Goal: Task Accomplishment & Management: Manage account settings

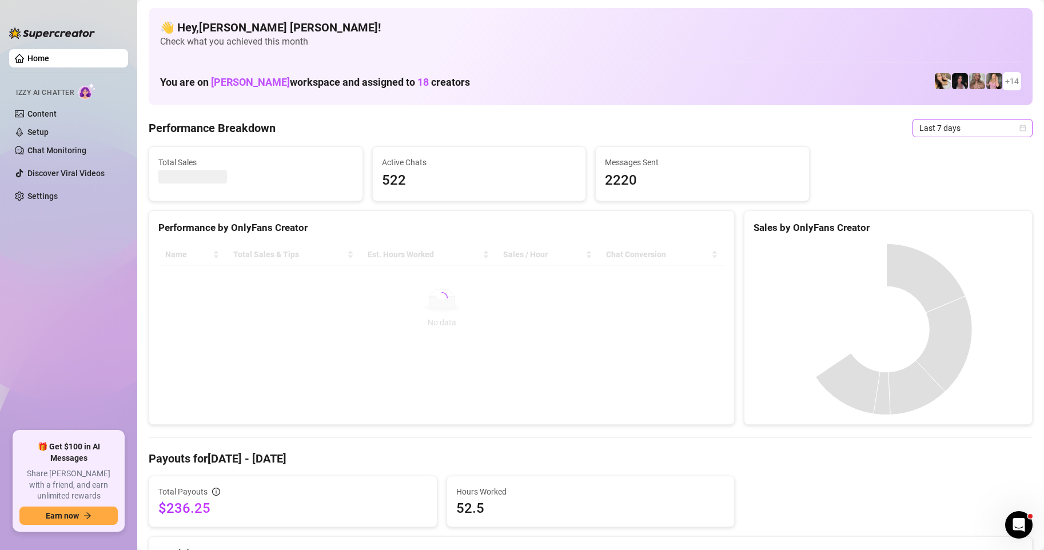
click at [1017, 131] on div "Last 7 days" at bounding box center [973, 128] width 120 height 18
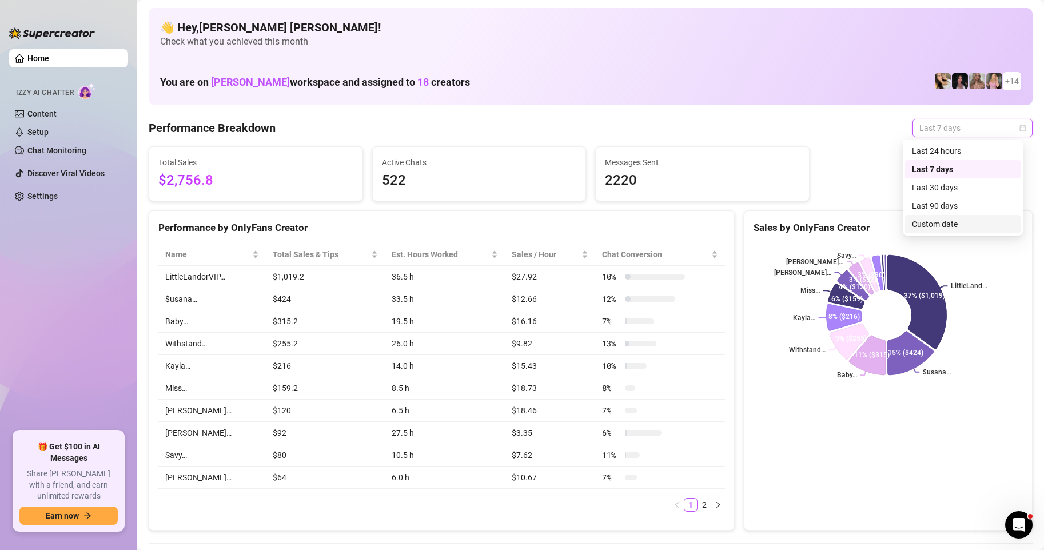
click at [949, 226] on div "Custom date" at bounding box center [963, 224] width 102 height 13
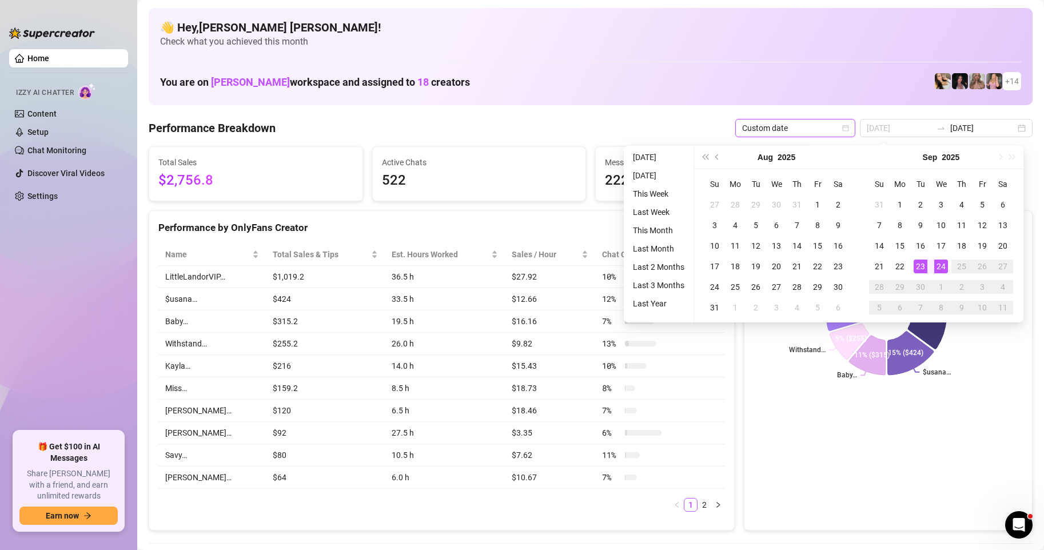
type input "[DATE]"
click at [943, 268] on div "24" at bounding box center [941, 267] width 14 height 14
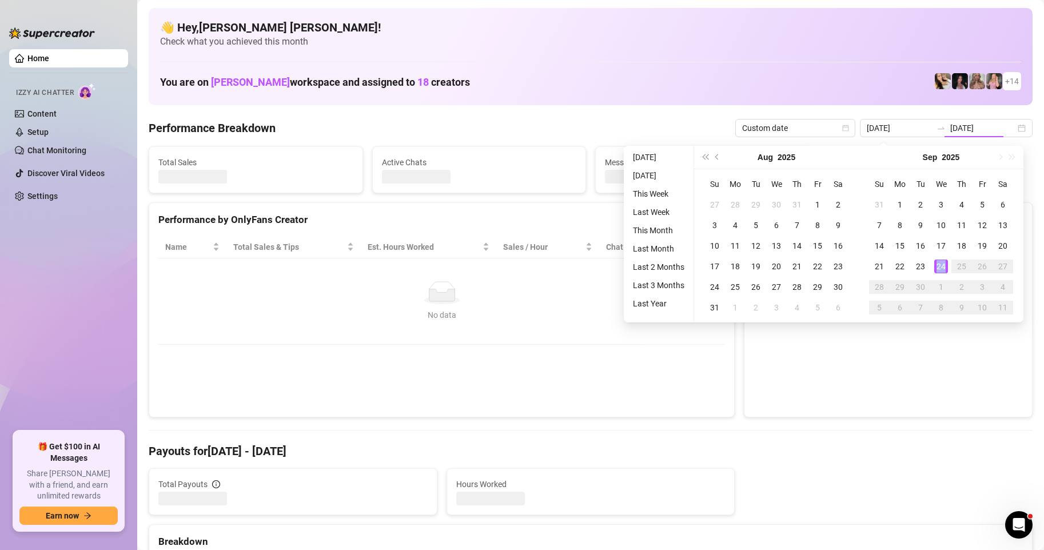
type input "[DATE]"
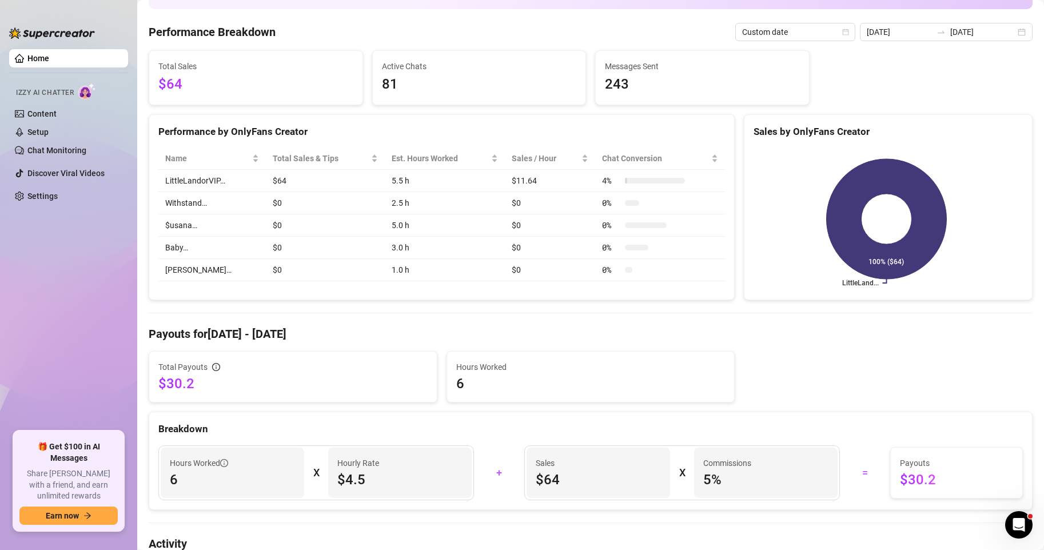
scroll to position [57, 0]
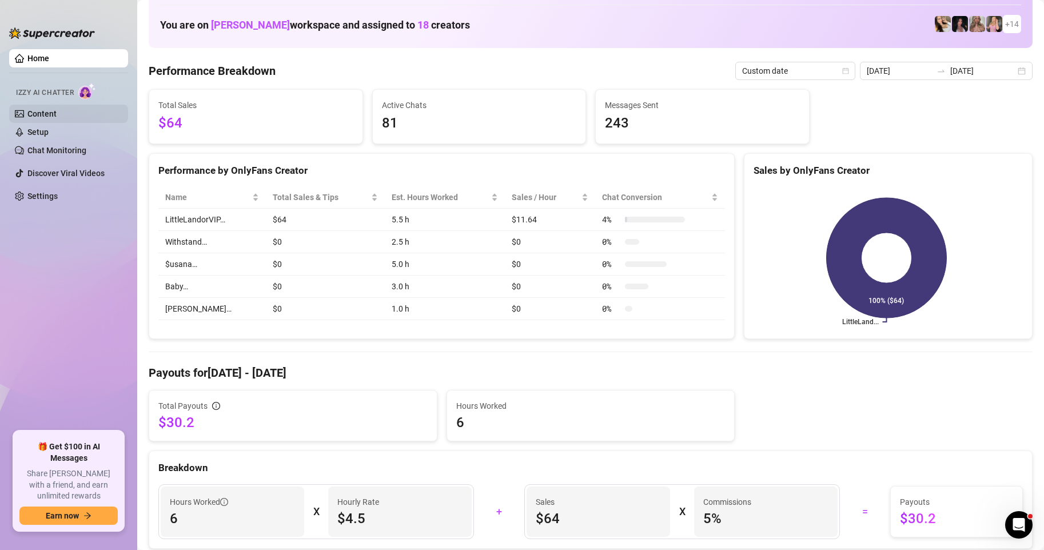
click at [47, 113] on link "Content" at bounding box center [41, 113] width 29 height 9
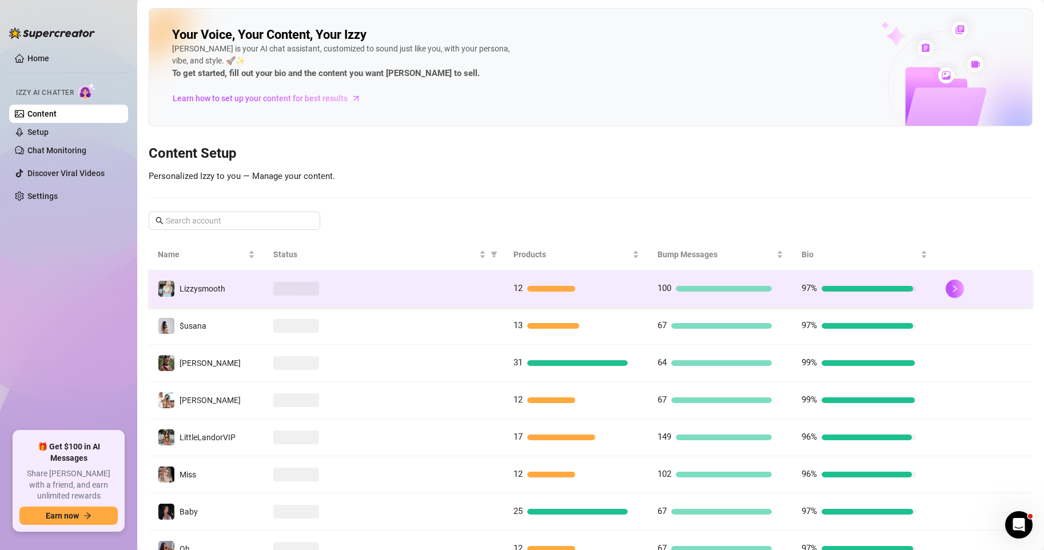
click at [466, 288] on div at bounding box center [384, 289] width 222 height 14
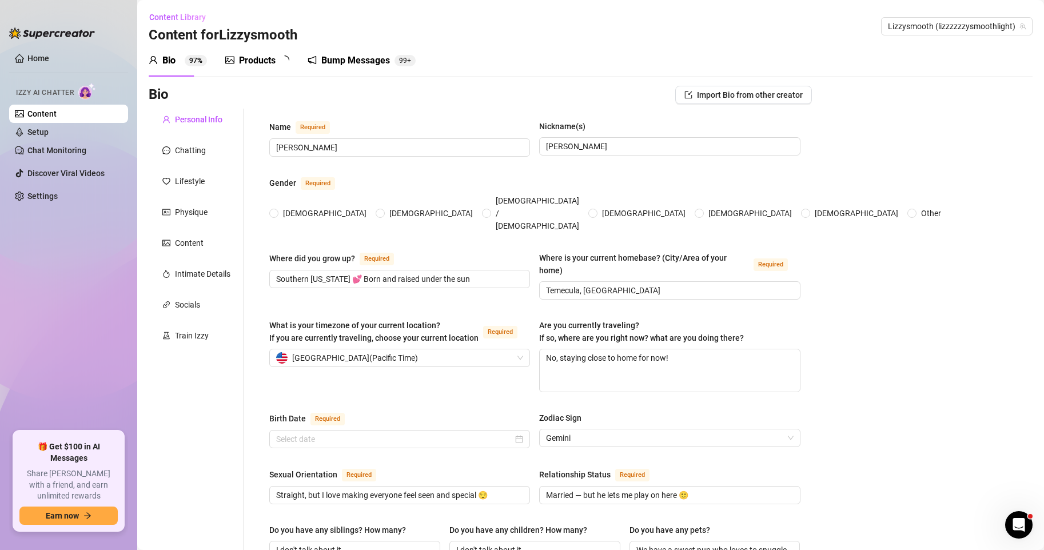
radio input "true"
type input "[DATE]"
click at [183, 211] on div "Physique" at bounding box center [191, 212] width 33 height 13
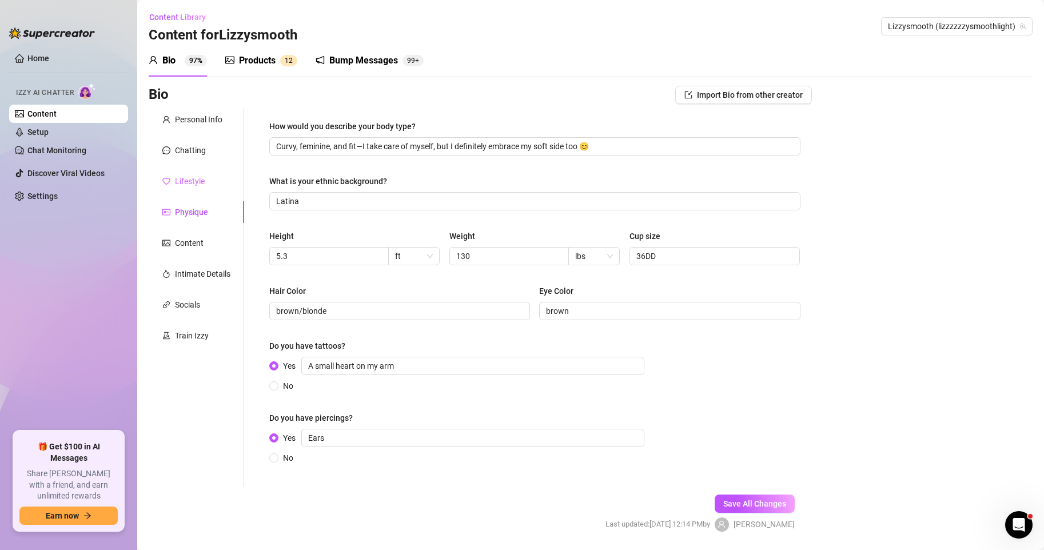
click at [191, 174] on div "Lifestyle" at bounding box center [196, 181] width 95 height 22
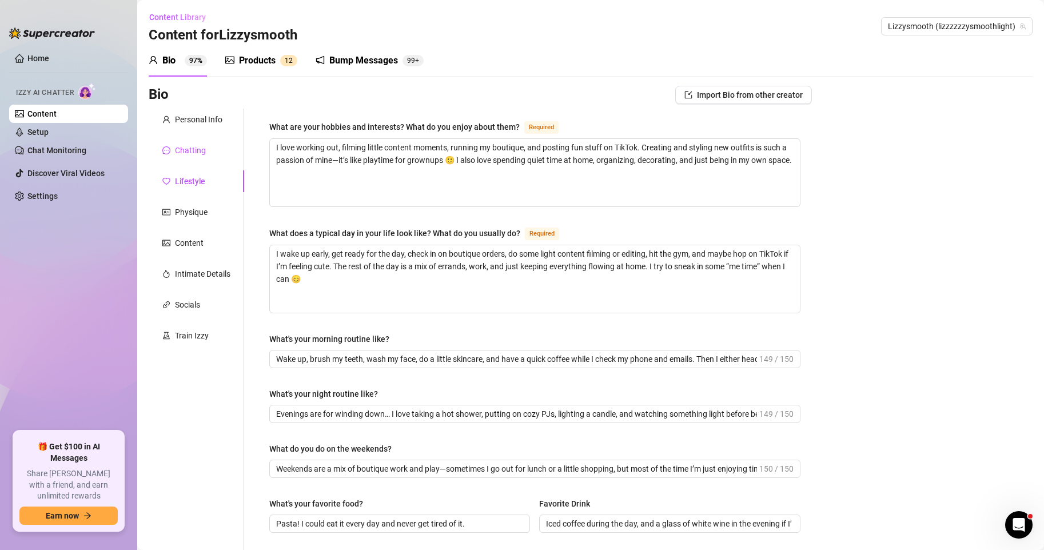
click at [198, 146] on div "Chatting" at bounding box center [190, 150] width 31 height 13
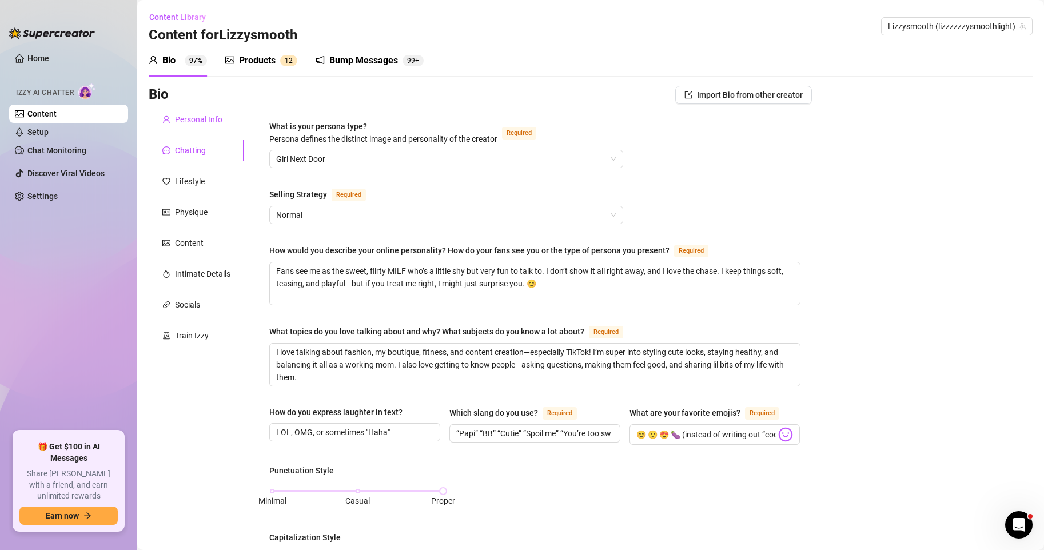
click at [205, 115] on div "Personal Info" at bounding box center [198, 119] width 47 height 13
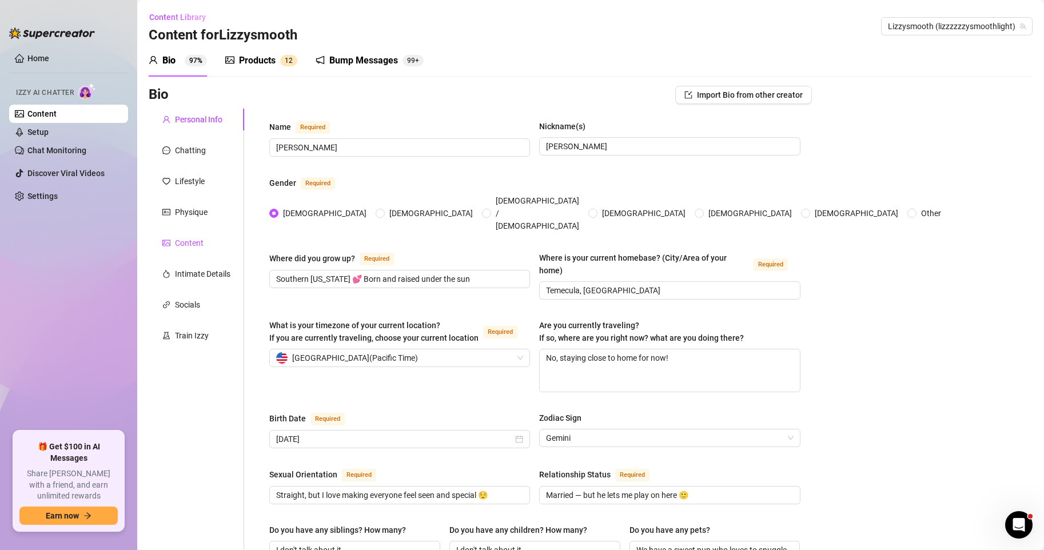
click at [201, 244] on div "Content" at bounding box center [189, 243] width 29 height 13
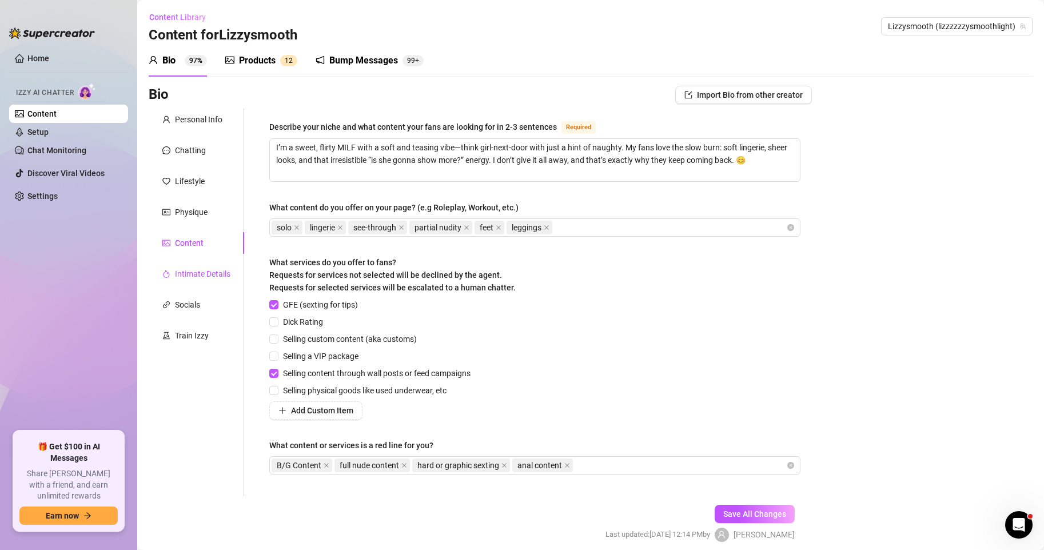
click at [218, 278] on div "Intimate Details" at bounding box center [202, 274] width 55 height 13
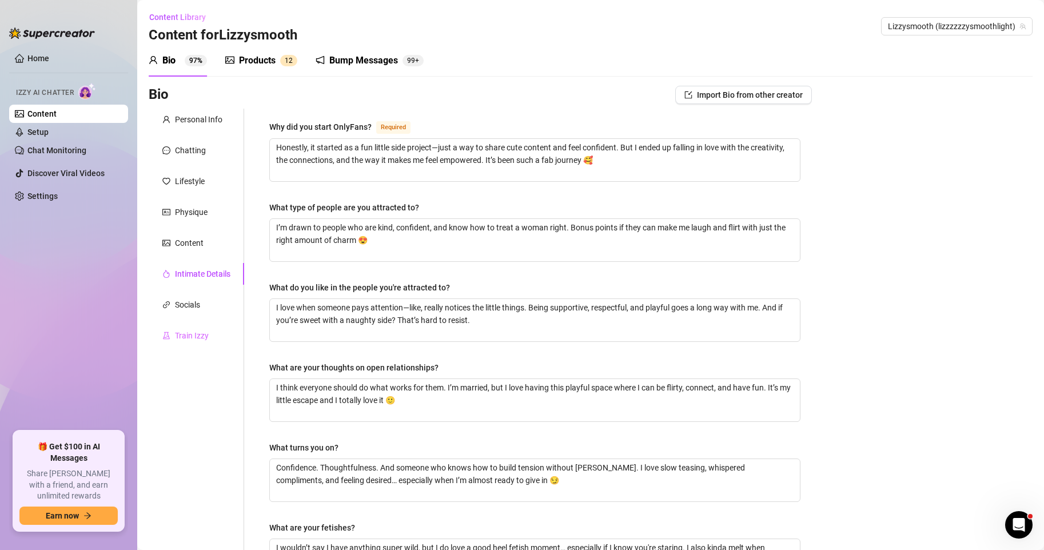
click at [187, 346] on div "Train Izzy" at bounding box center [196, 336] width 95 height 22
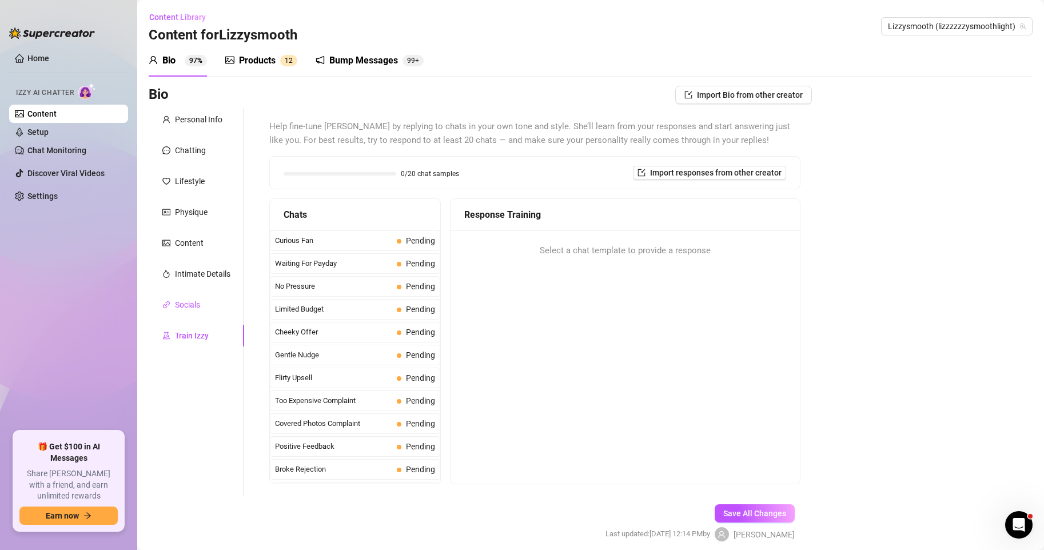
click at [188, 305] on div "Socials" at bounding box center [187, 304] width 25 height 13
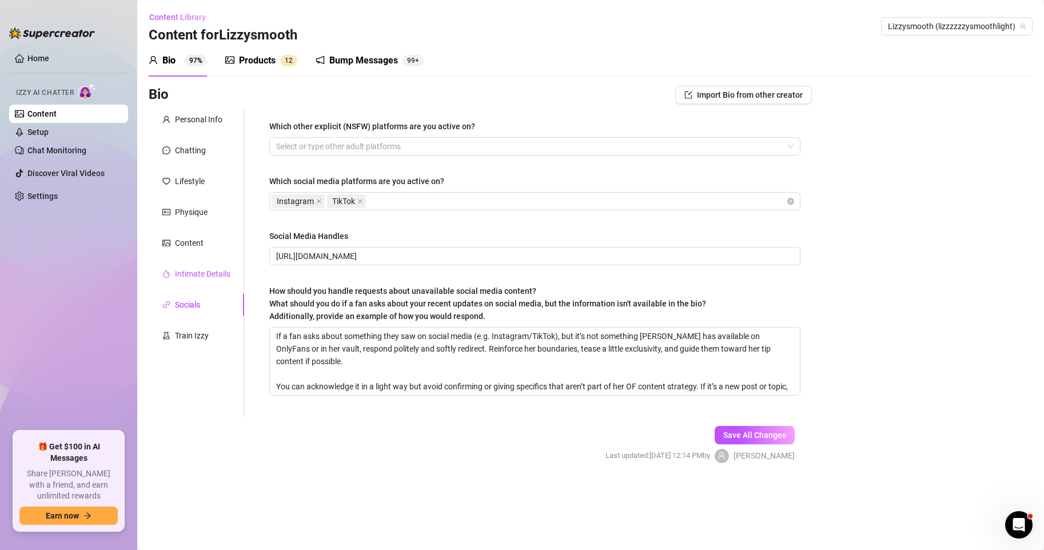
click at [202, 269] on div "Intimate Details" at bounding box center [202, 274] width 55 height 13
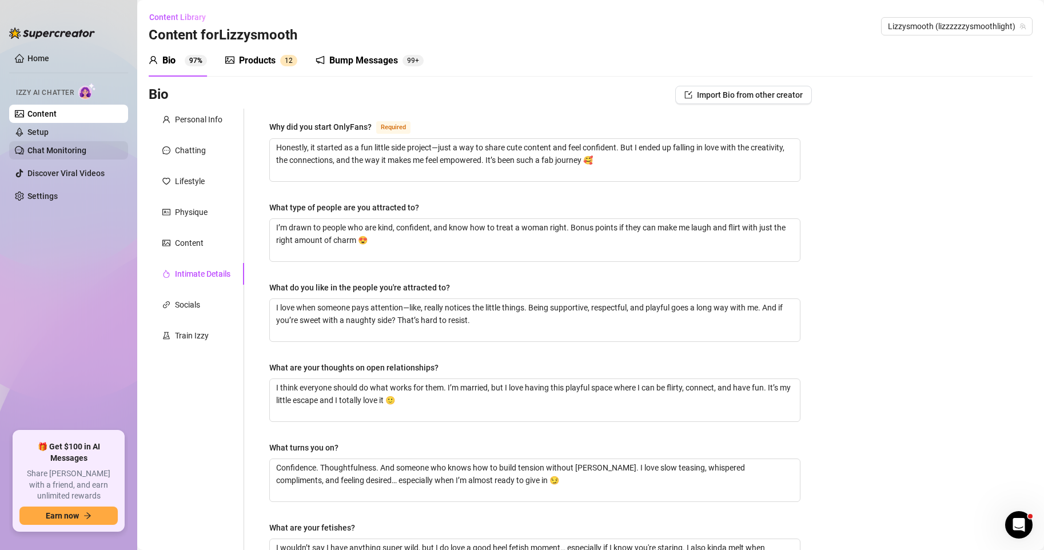
click at [71, 151] on link "Chat Monitoring" at bounding box center [56, 150] width 59 height 9
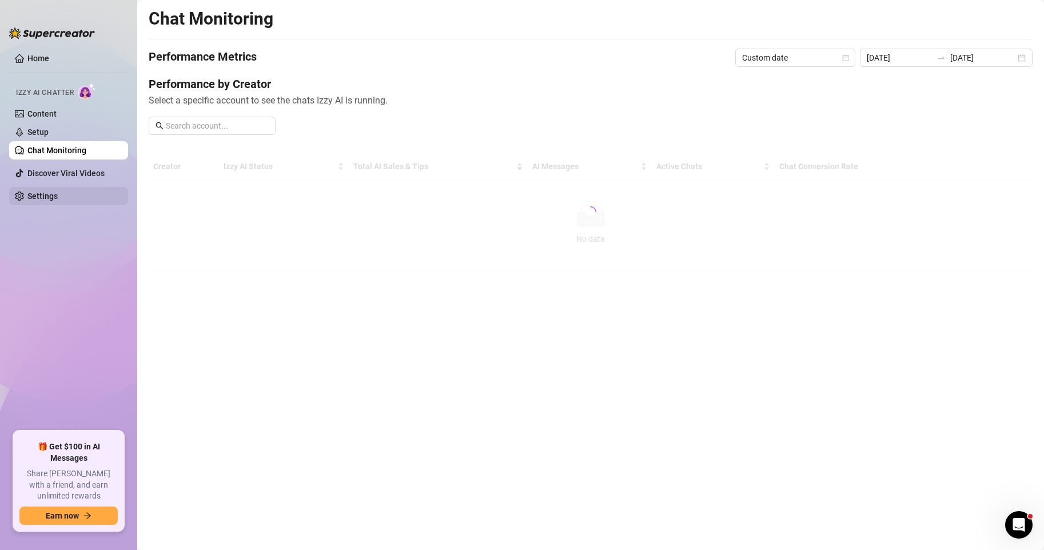
click at [58, 201] on link "Settings" at bounding box center [42, 196] width 30 height 9
